Goal: Information Seeking & Learning: Learn about a topic

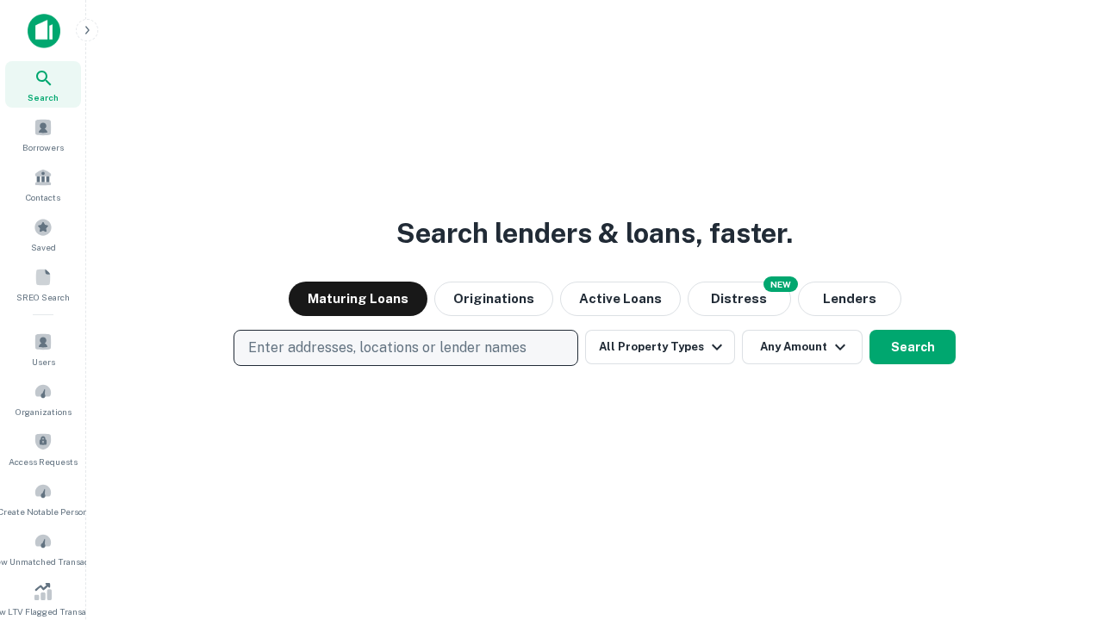
click at [405, 348] on p "Enter addresses, locations or lender names" at bounding box center [387, 348] width 278 height 21
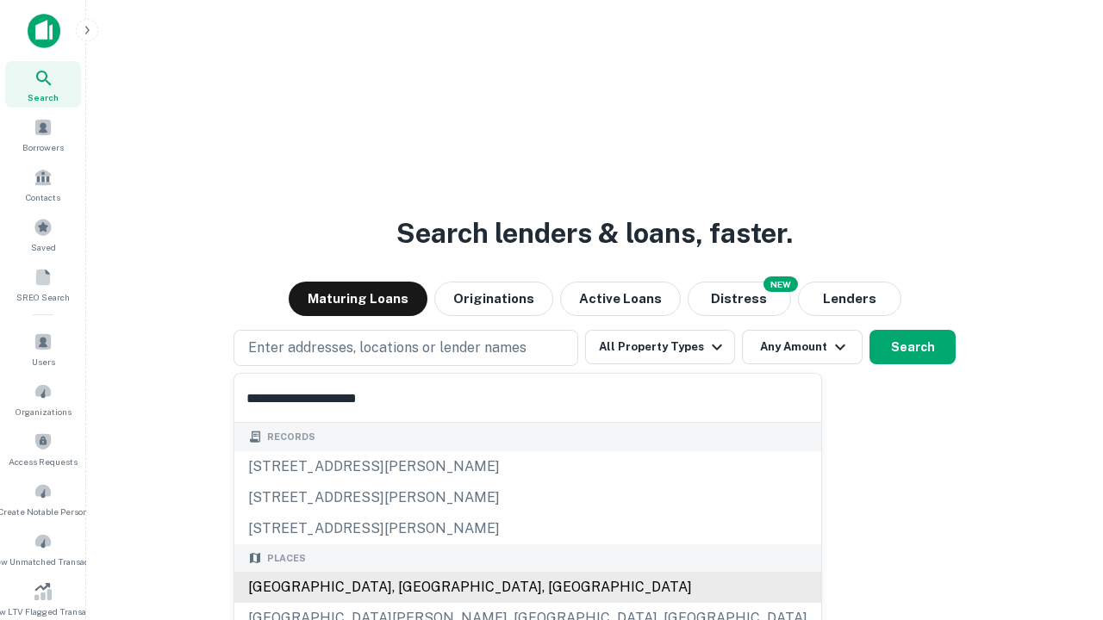
click at [412, 588] on div "[GEOGRAPHIC_DATA], [GEOGRAPHIC_DATA], [GEOGRAPHIC_DATA]" at bounding box center [527, 587] width 587 height 31
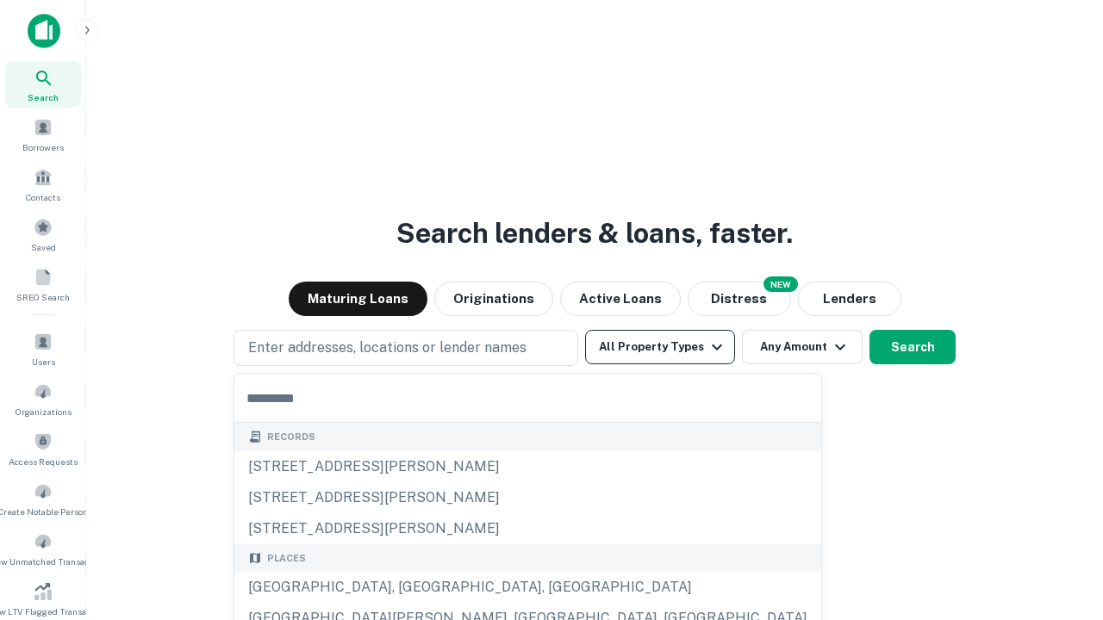
click at [660, 347] on button "All Property Types" at bounding box center [660, 347] width 150 height 34
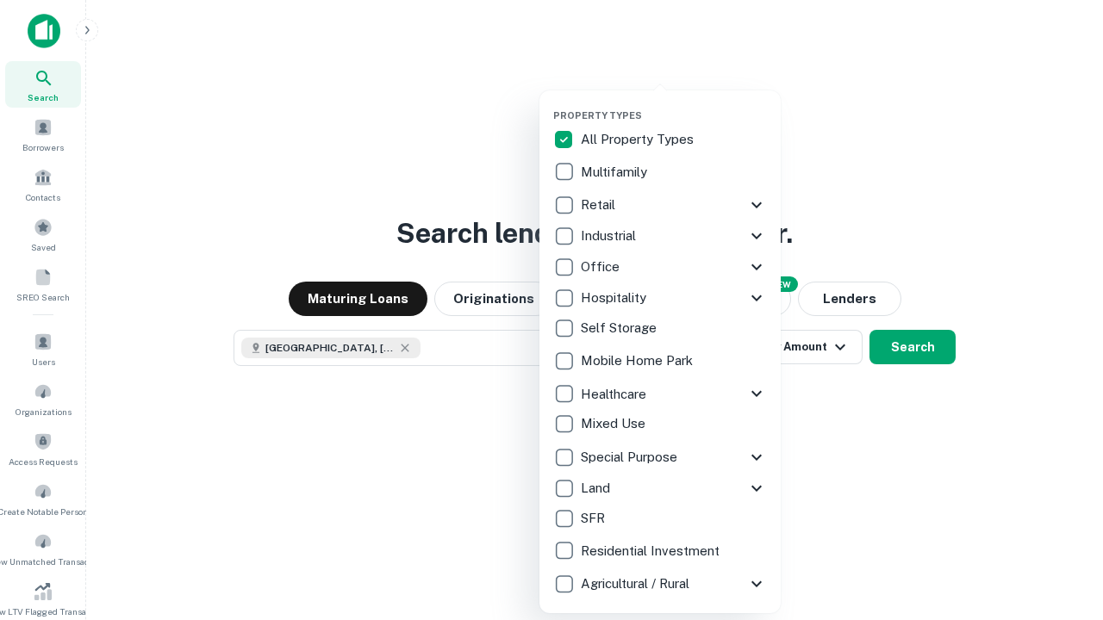
click at [674, 104] on button "button" at bounding box center [673, 104] width 241 height 1
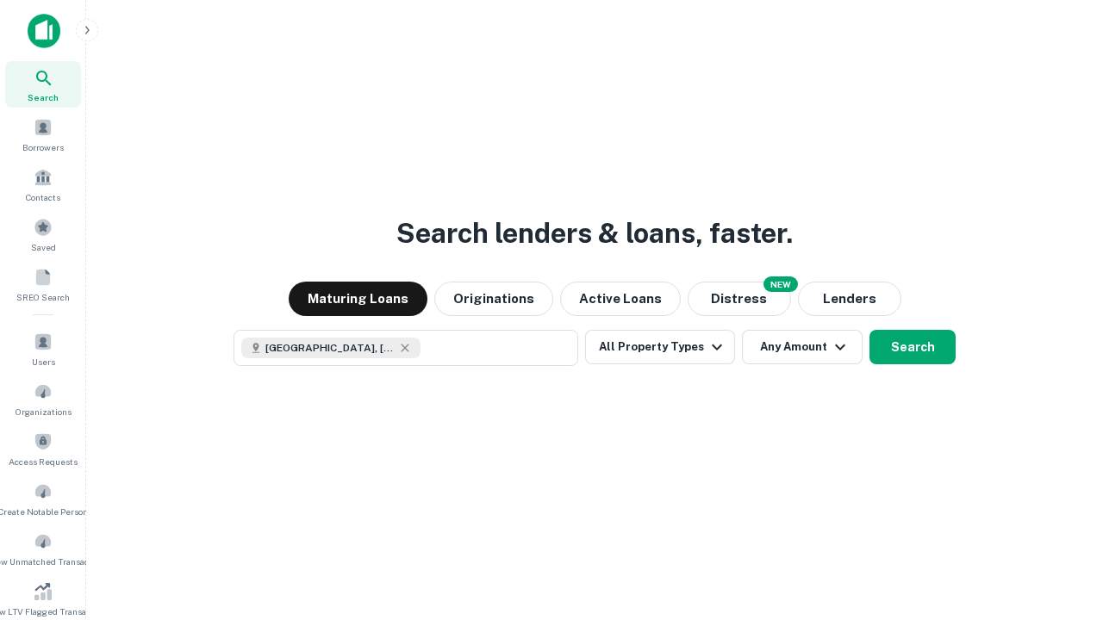
scroll to position [28, 0]
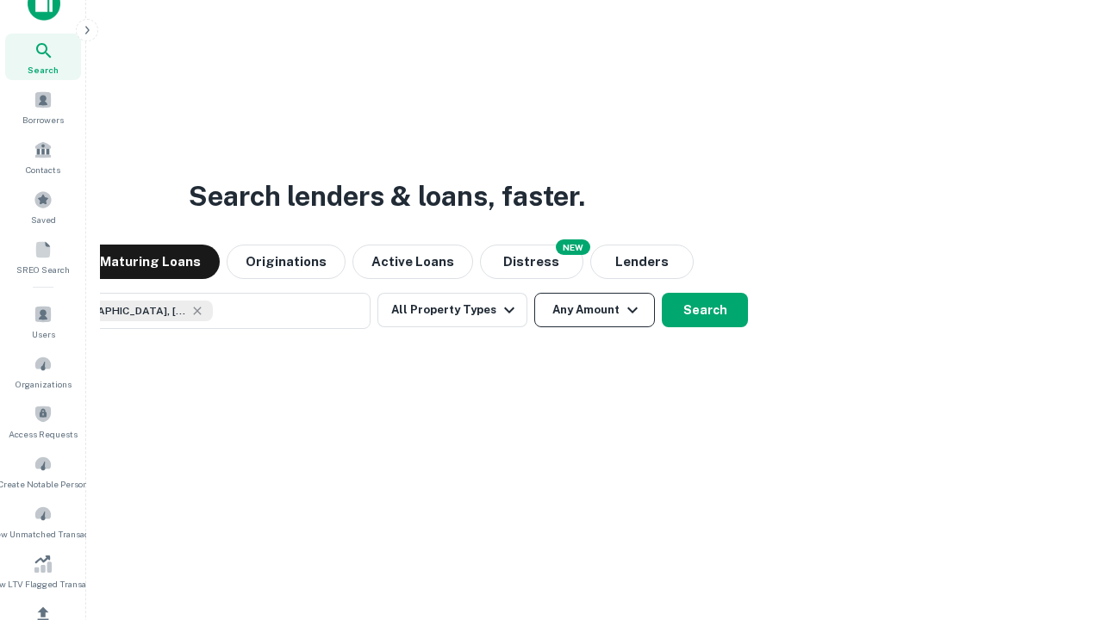
click at [534, 293] on button "Any Amount" at bounding box center [594, 310] width 121 height 34
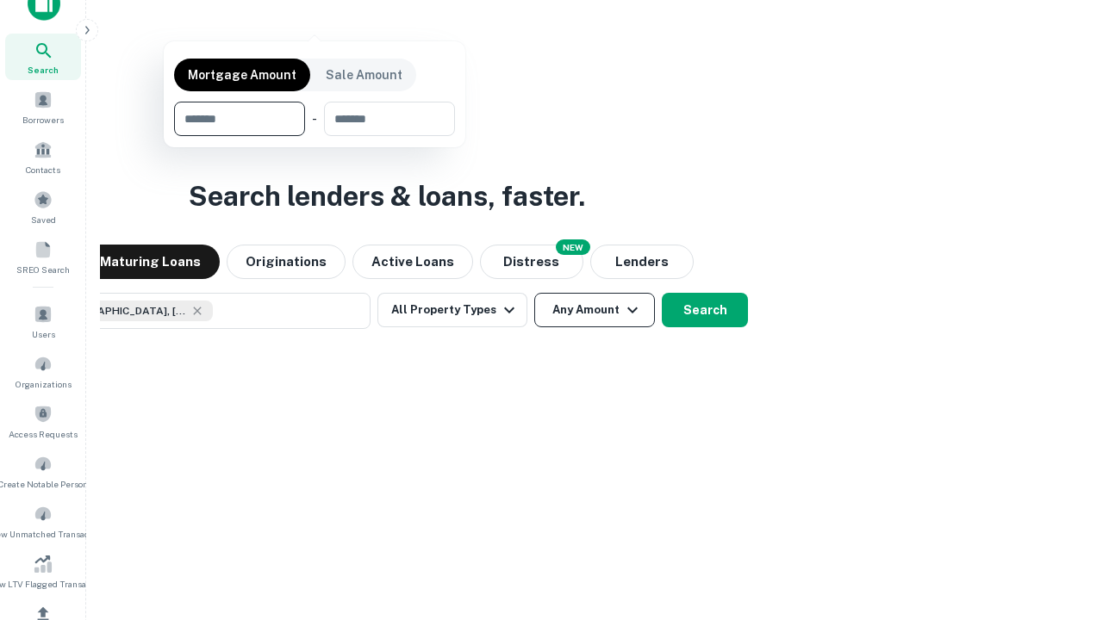
scroll to position [124, 488]
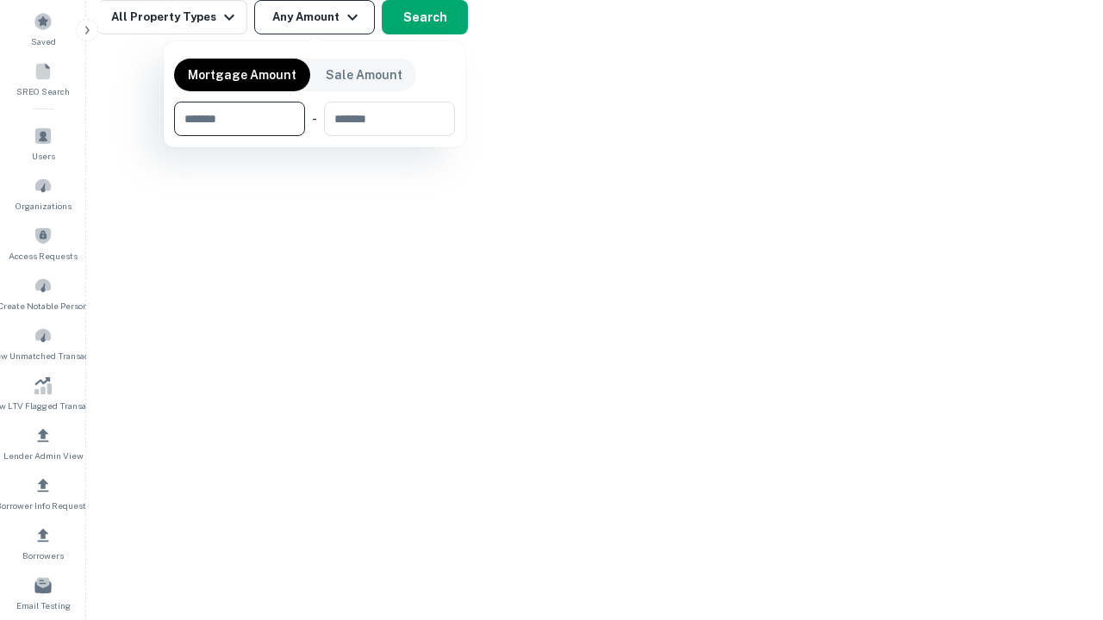
type input "*******"
click at [314, 136] on button "button" at bounding box center [314, 136] width 281 height 1
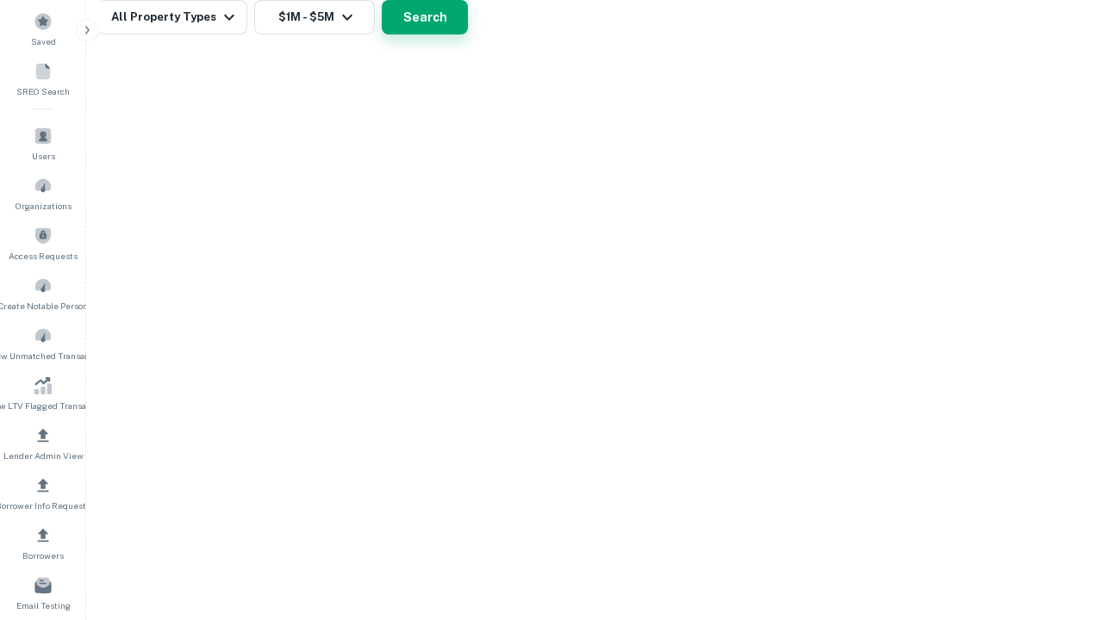
click at [468, 34] on button "Search" at bounding box center [425, 17] width 86 height 34
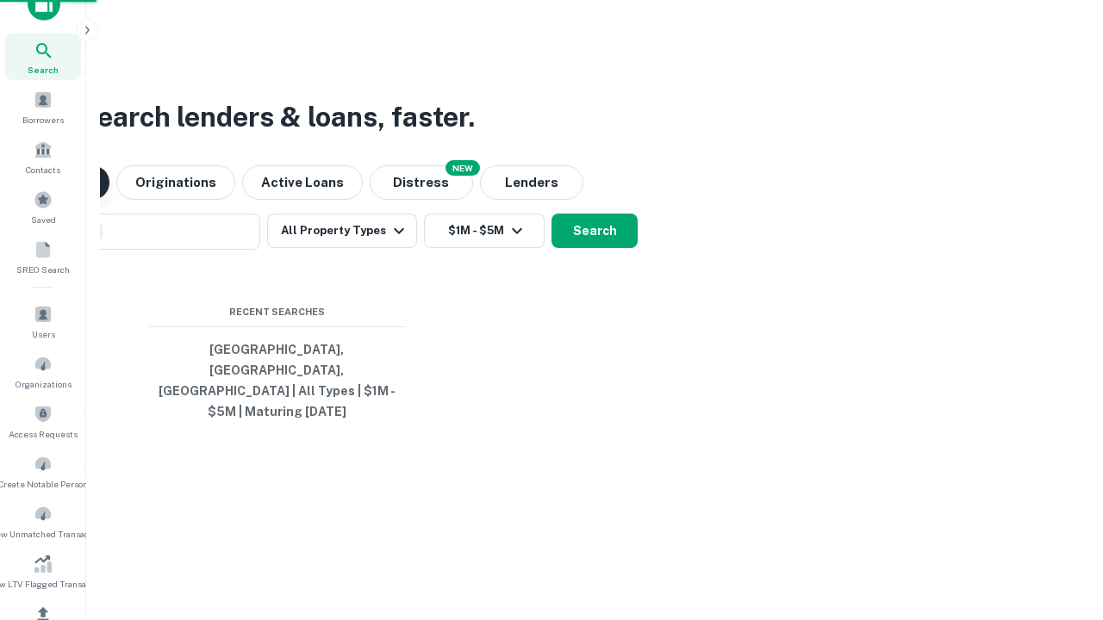
click at [109, 200] on button "Maturing Loans" at bounding box center [40, 182] width 139 height 34
